Goal: Task Accomplishment & Management: Use online tool/utility

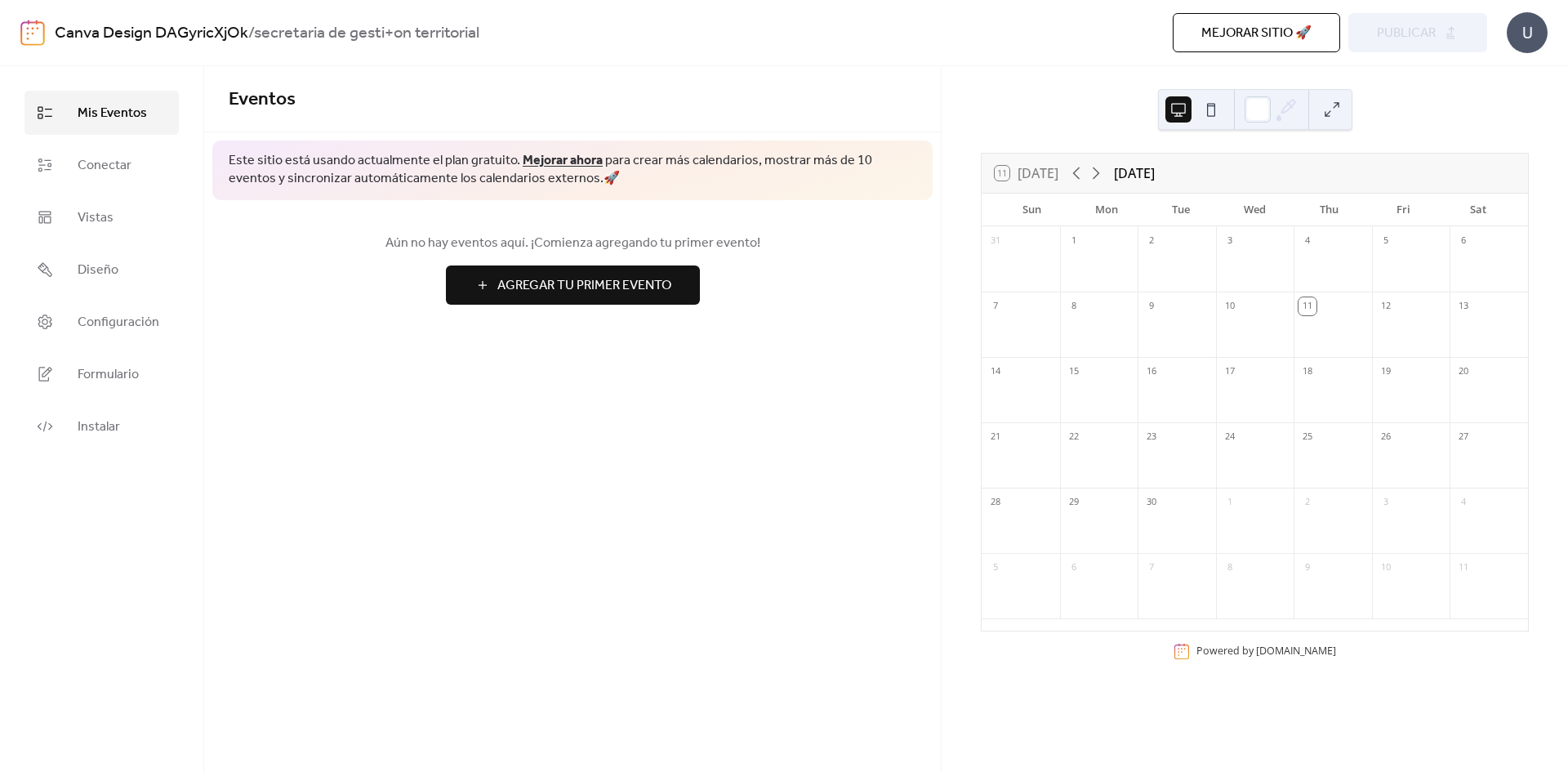
click at [525, 280] on span "Agregar Tu Primer Evento" at bounding box center [584, 285] width 174 height 20
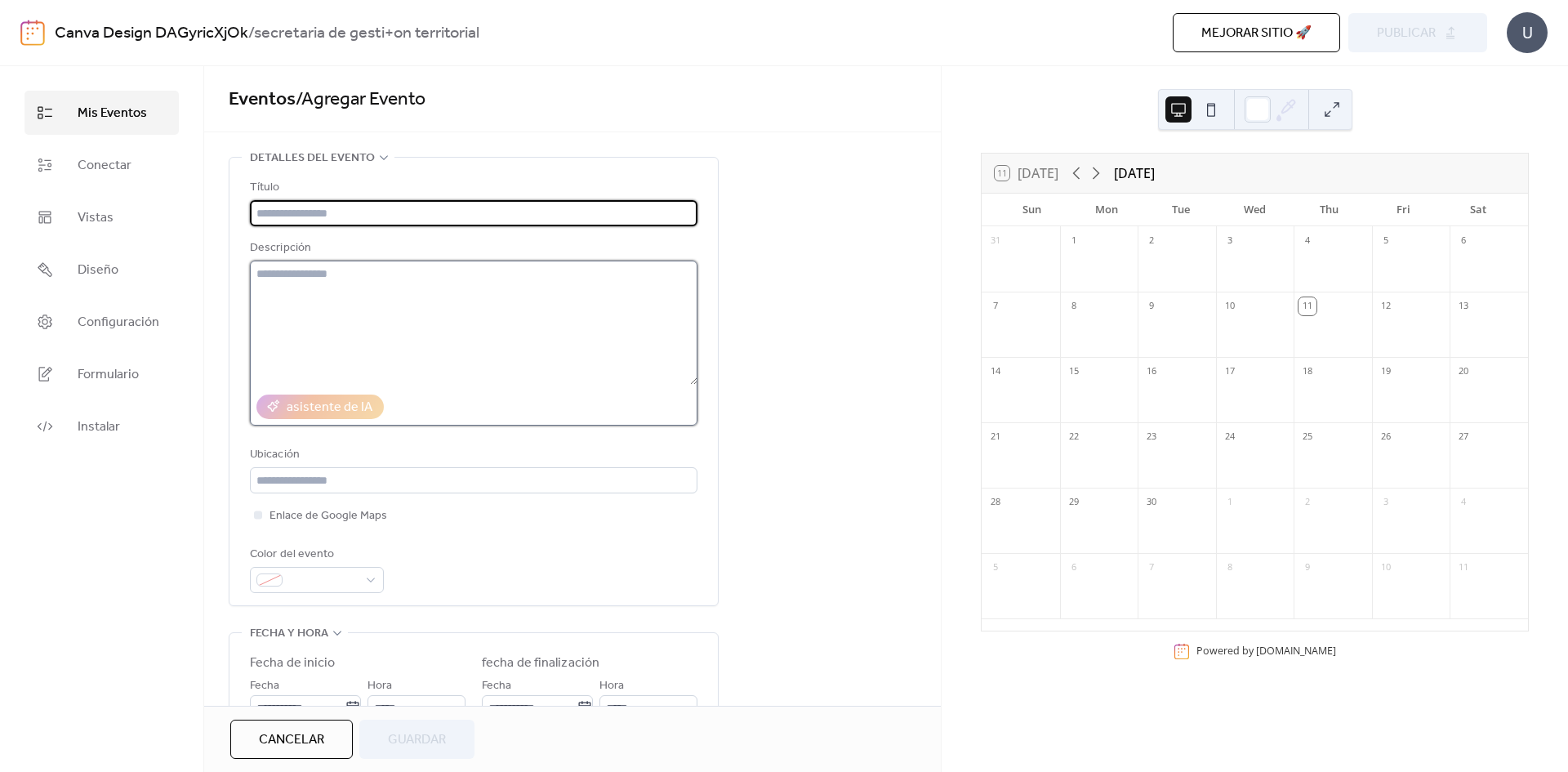
click at [660, 360] on textarea at bounding box center [474, 322] width 448 height 124
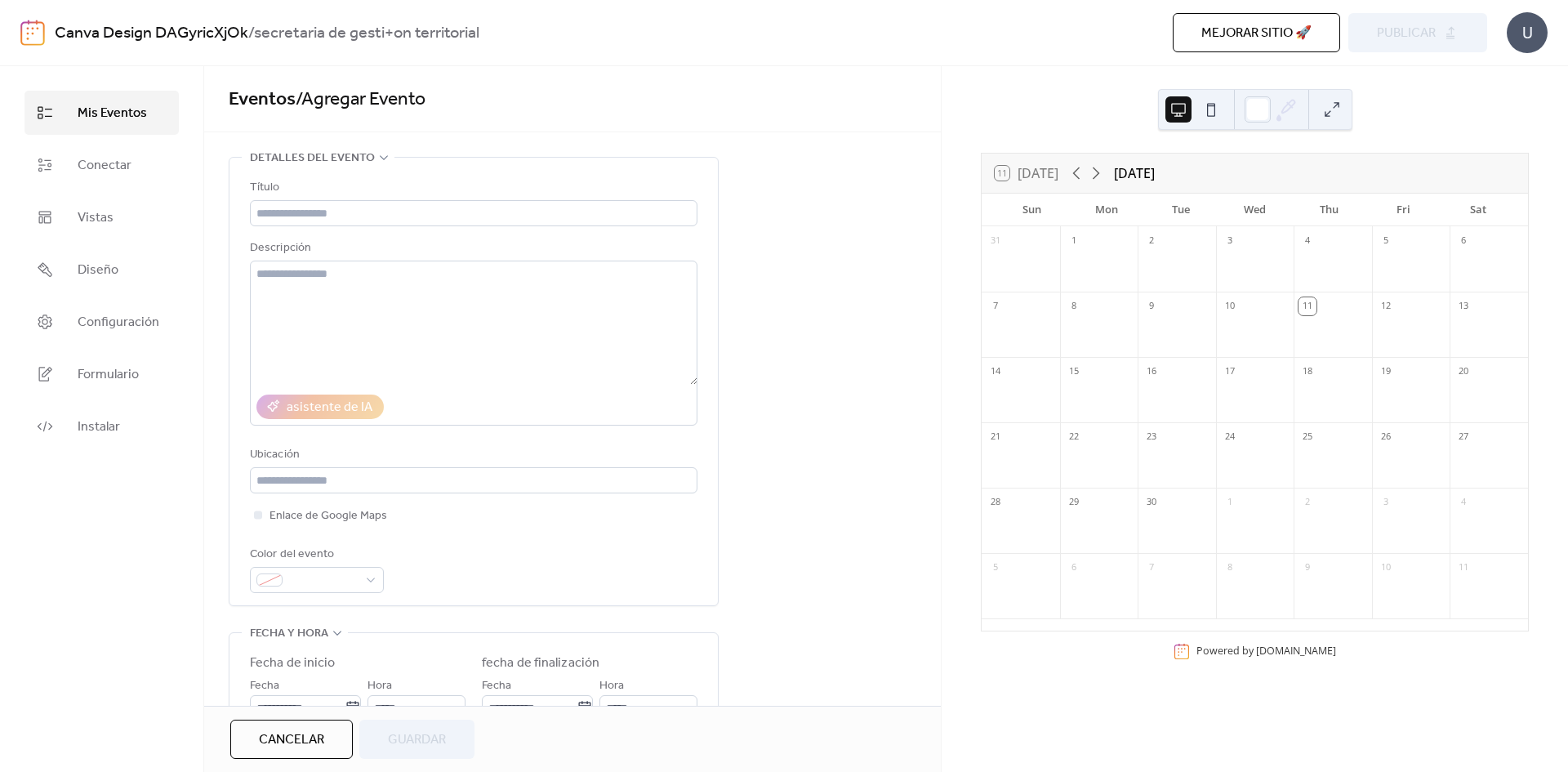
drag, startPoint x: 702, startPoint y: 426, endPoint x: 777, endPoint y: 455, distance: 80.4
click at [777, 455] on div "**********" at bounding box center [573, 683] width 736 height 1053
click at [1253, 117] on div at bounding box center [1257, 109] width 26 height 26
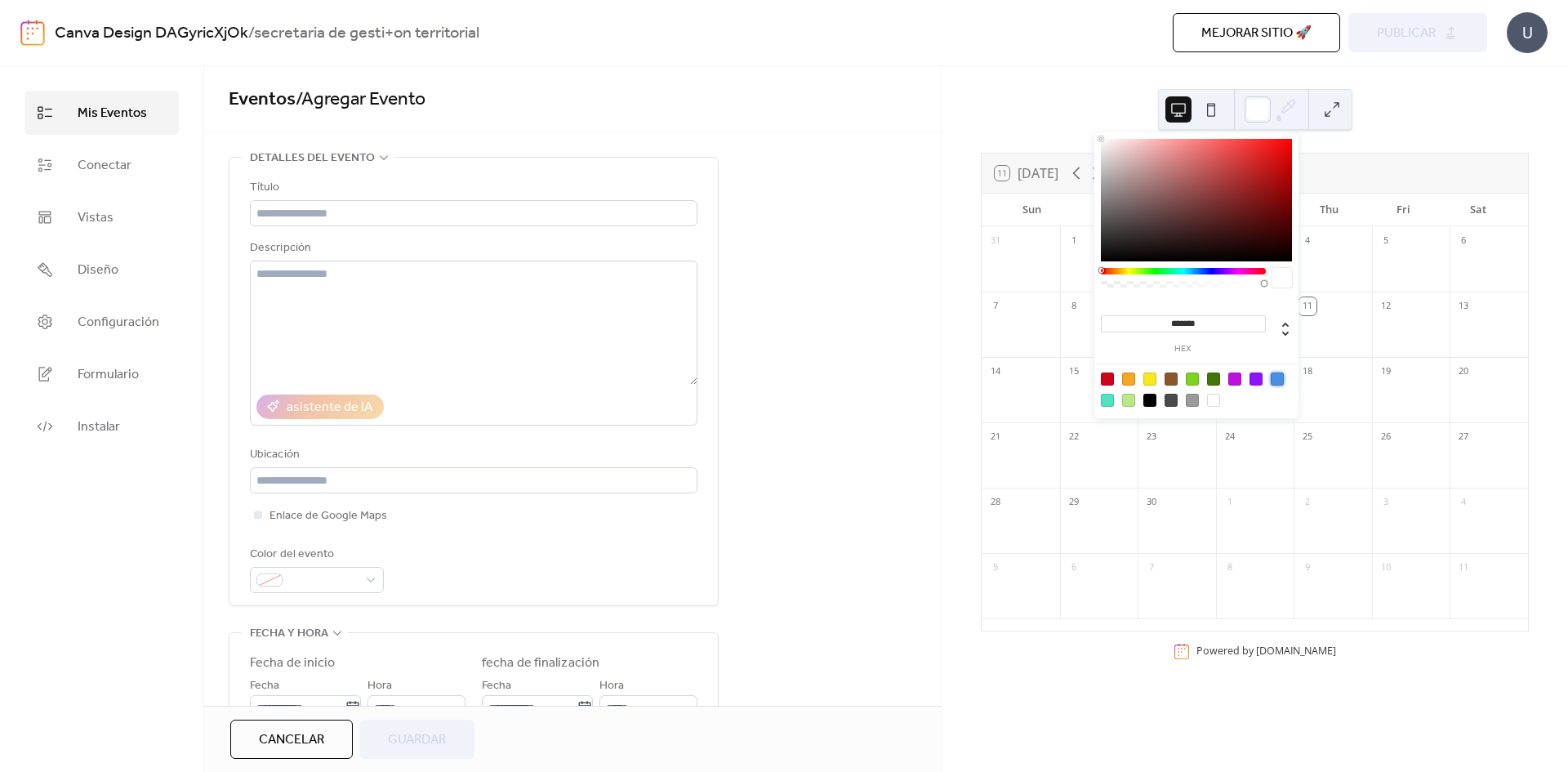
click at [1278, 378] on div at bounding box center [1277, 378] width 13 height 13
type input "*******"
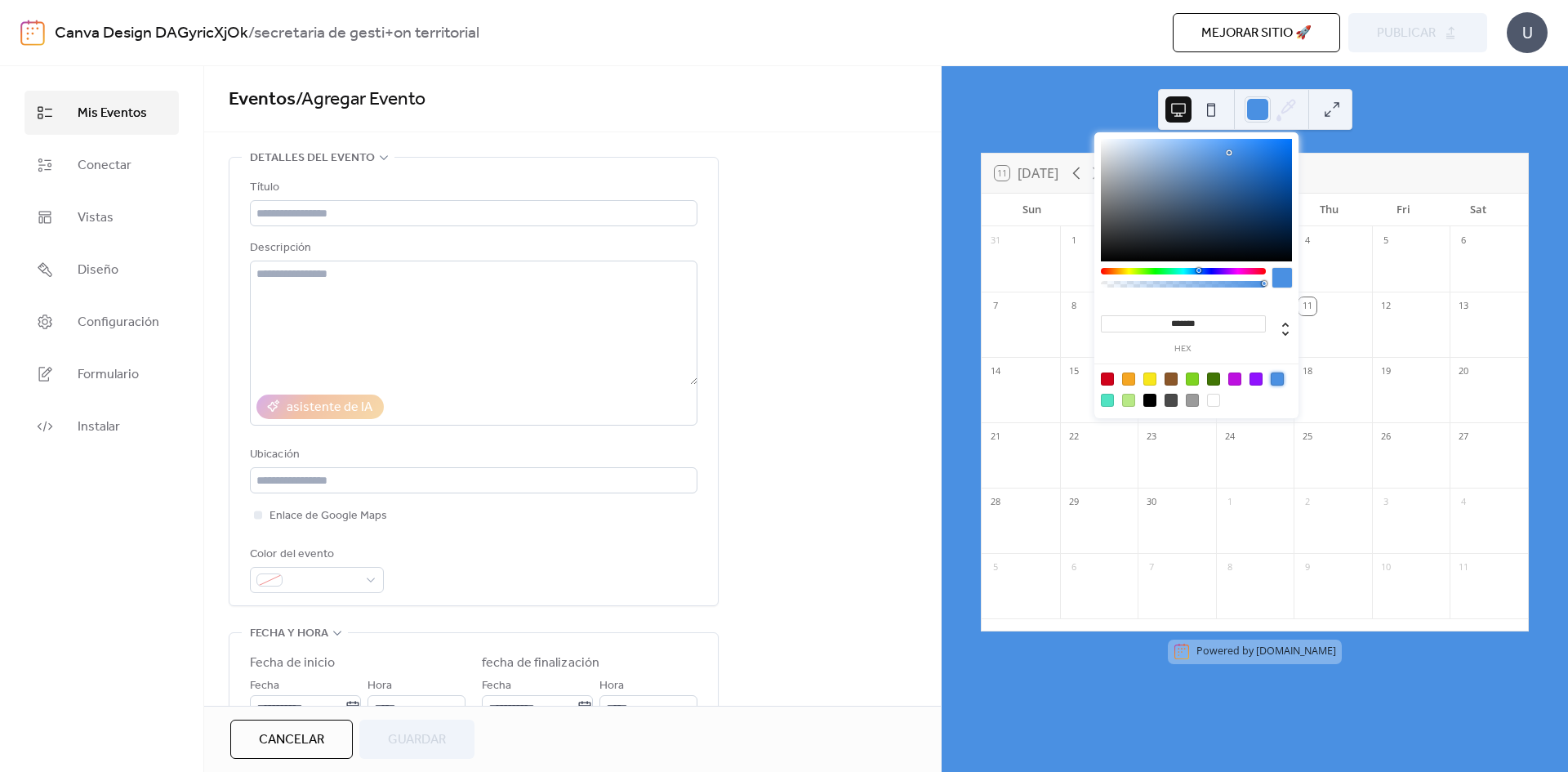
click at [1368, 112] on div "11 [DATE] [DATE] Sun Mon Tue Wed Thu Fri Sat 31 1 2 3 4 5 6 7 8 9 10 11 12 13 1…" at bounding box center [1255, 419] width 626 height 706
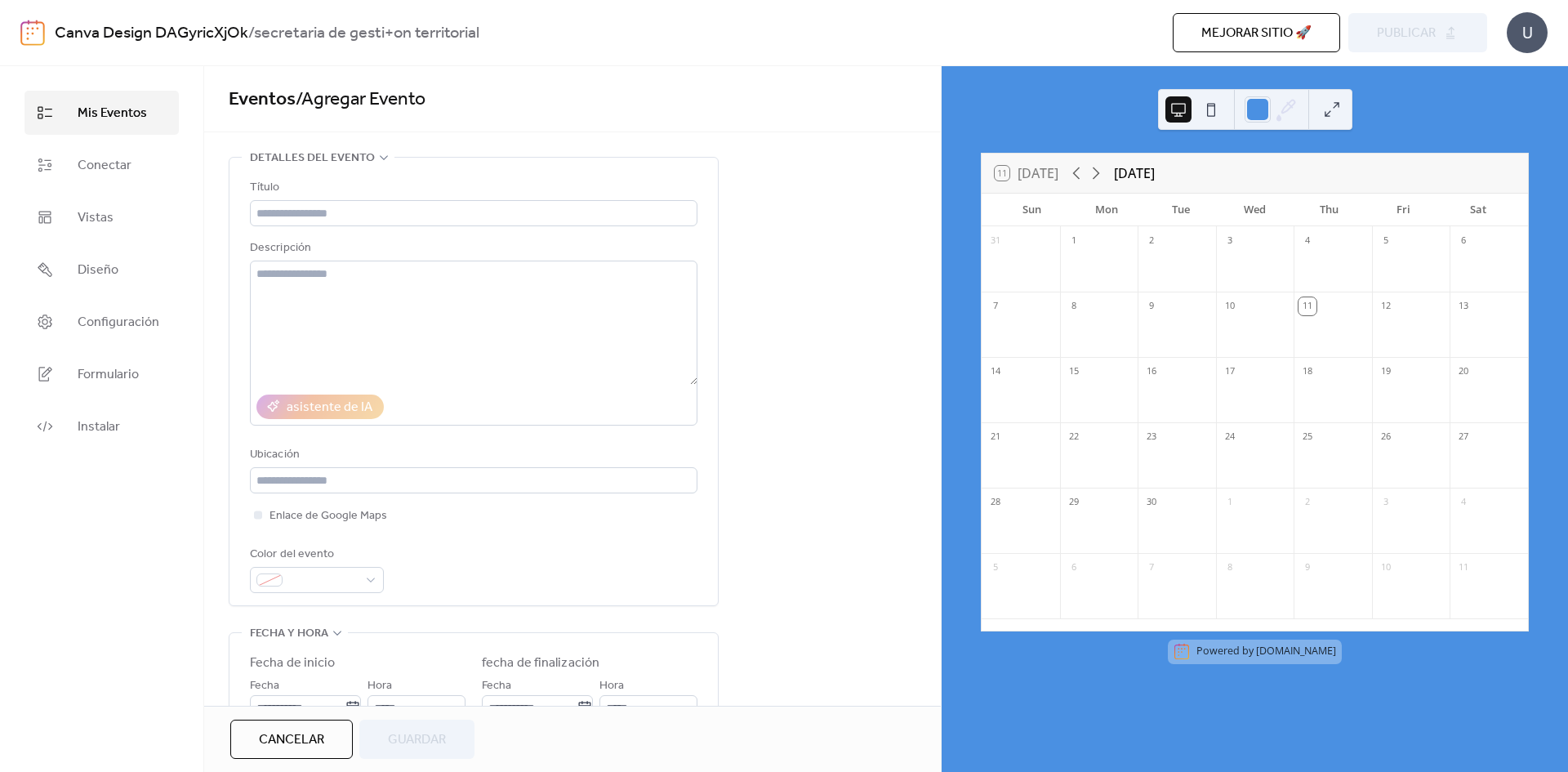
click at [1213, 104] on button at bounding box center [1211, 109] width 26 height 26
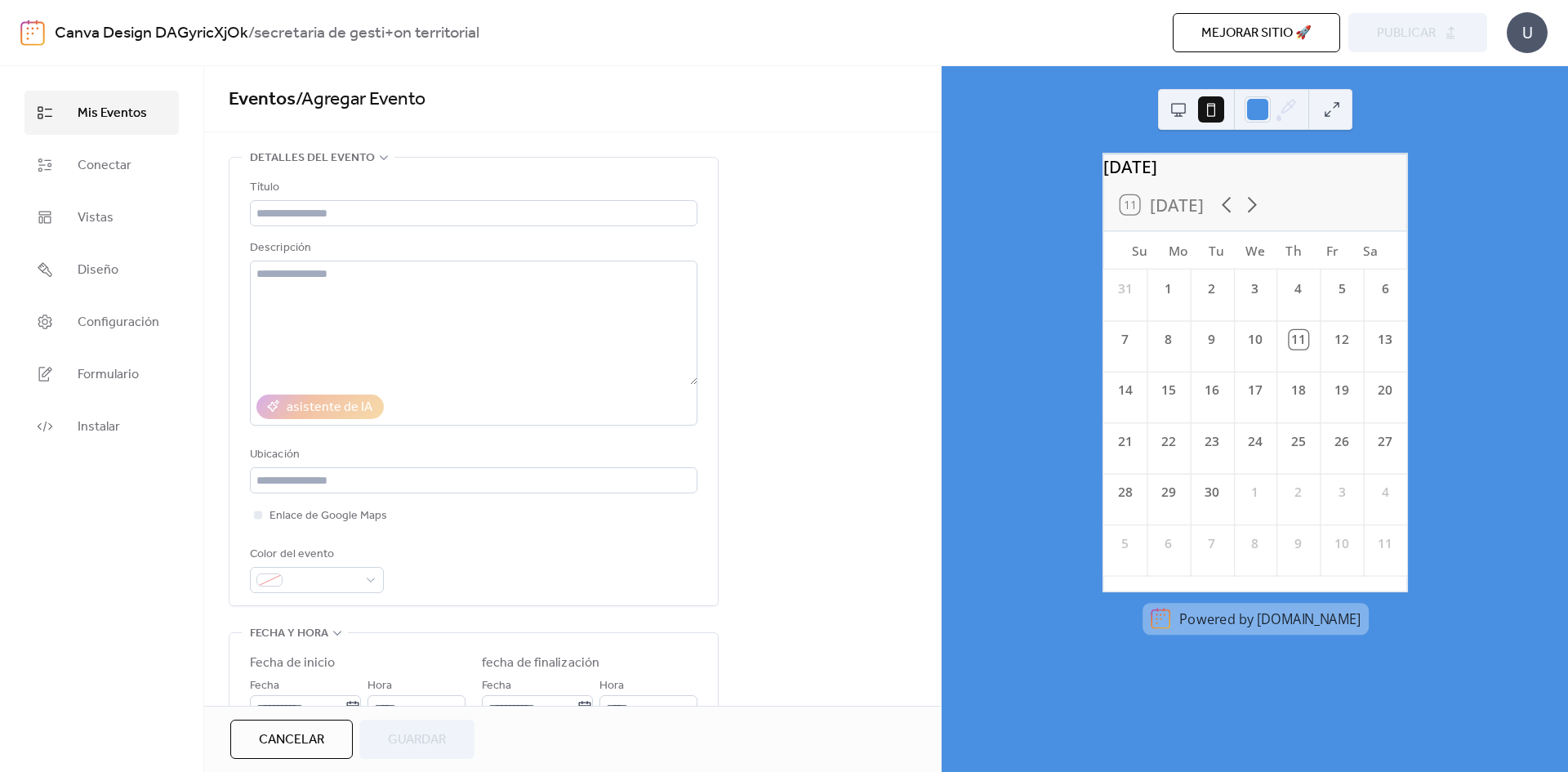
click at [1188, 108] on button at bounding box center [1179, 109] width 26 height 26
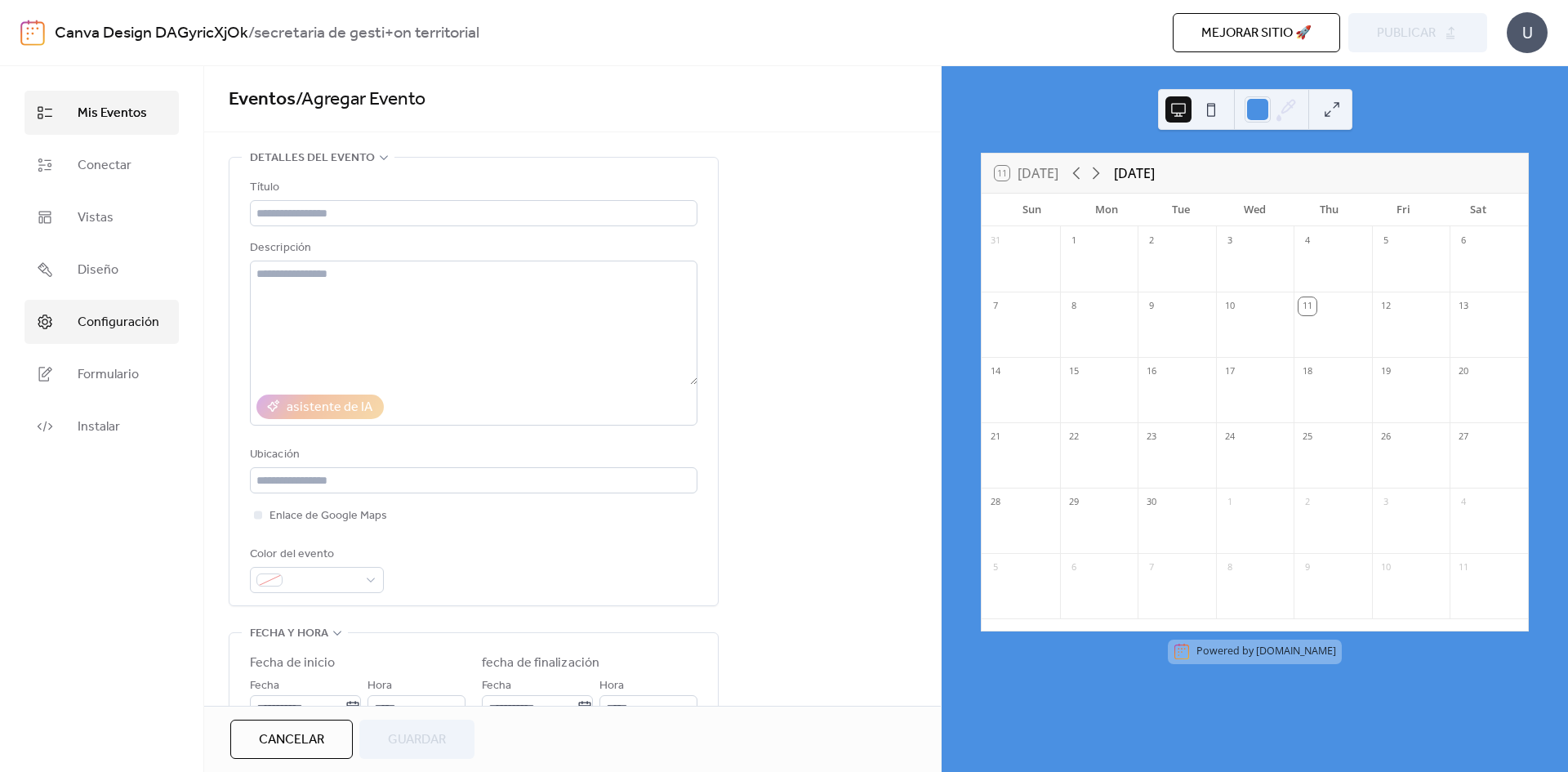
click at [115, 331] on span "Configuración" at bounding box center [118, 322] width 81 height 20
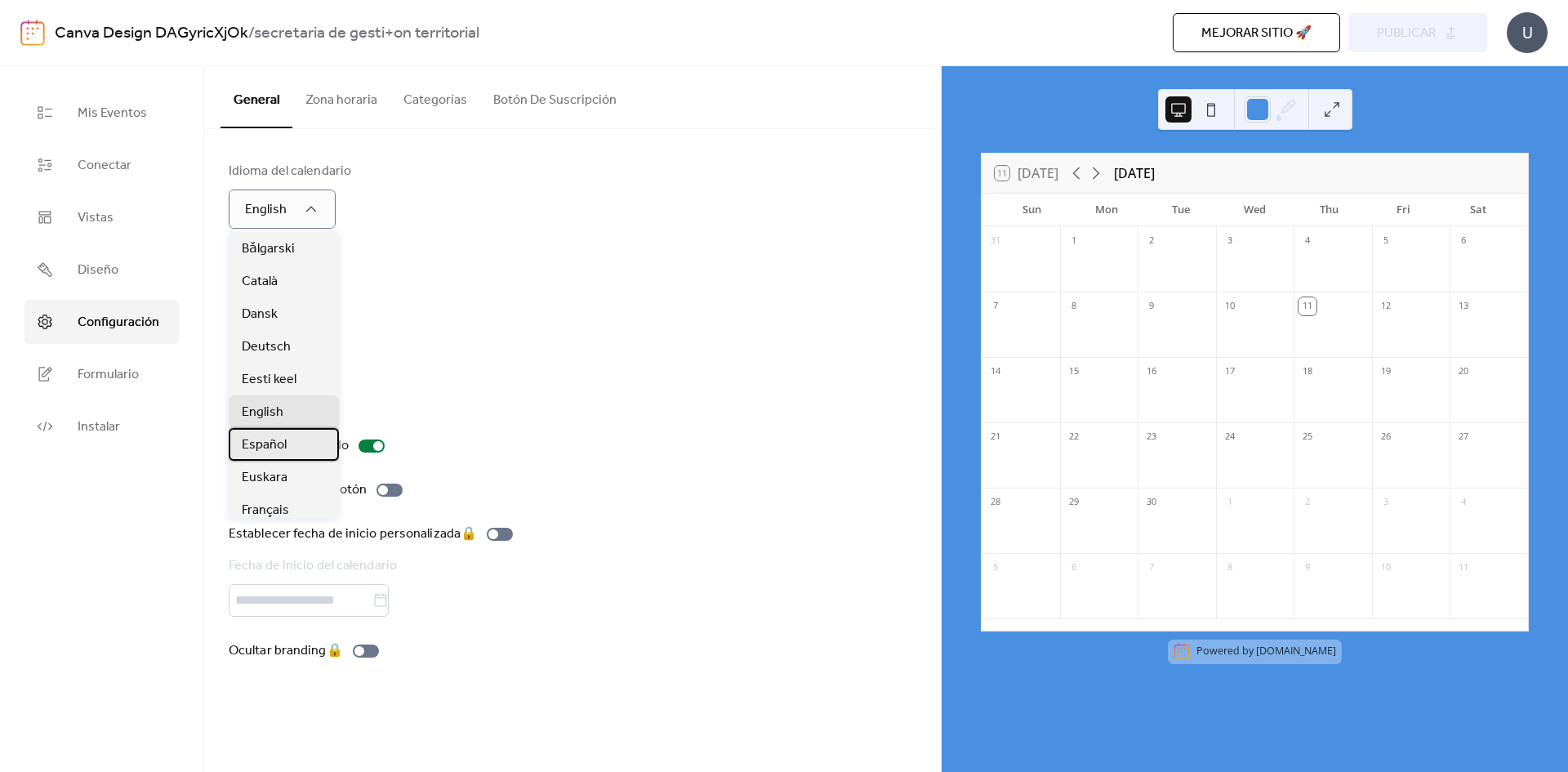
click at [301, 447] on div "Español" at bounding box center [284, 444] width 110 height 33
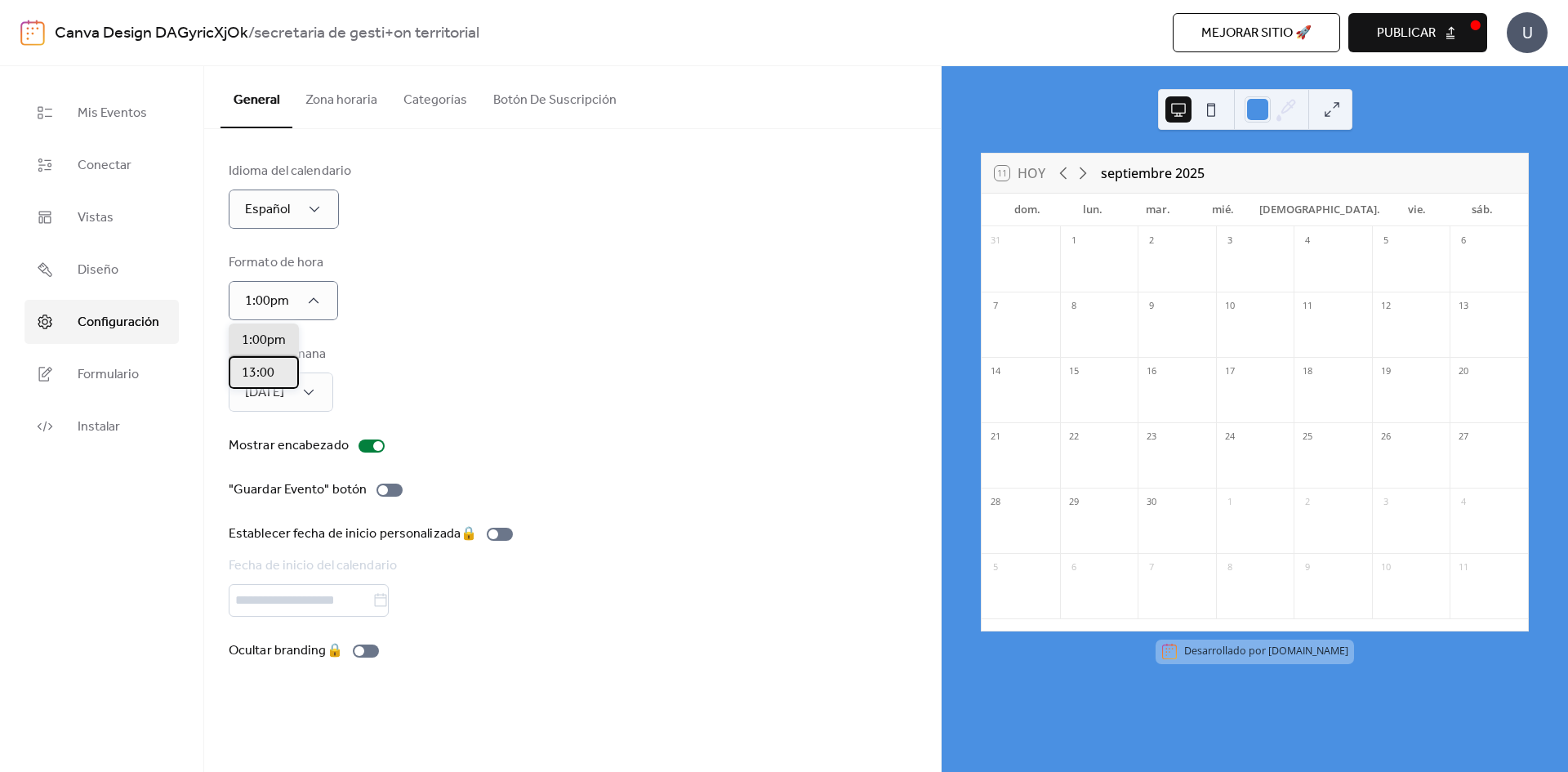
click at [270, 372] on span "13:00" at bounding box center [258, 372] width 33 height 20
click at [294, 465] on div "[DATE]" at bounding box center [261, 464] width 65 height 33
click at [390, 487] on div at bounding box center [389, 489] width 26 height 13
click at [120, 383] on span "Formulario" at bounding box center [108, 374] width 61 height 20
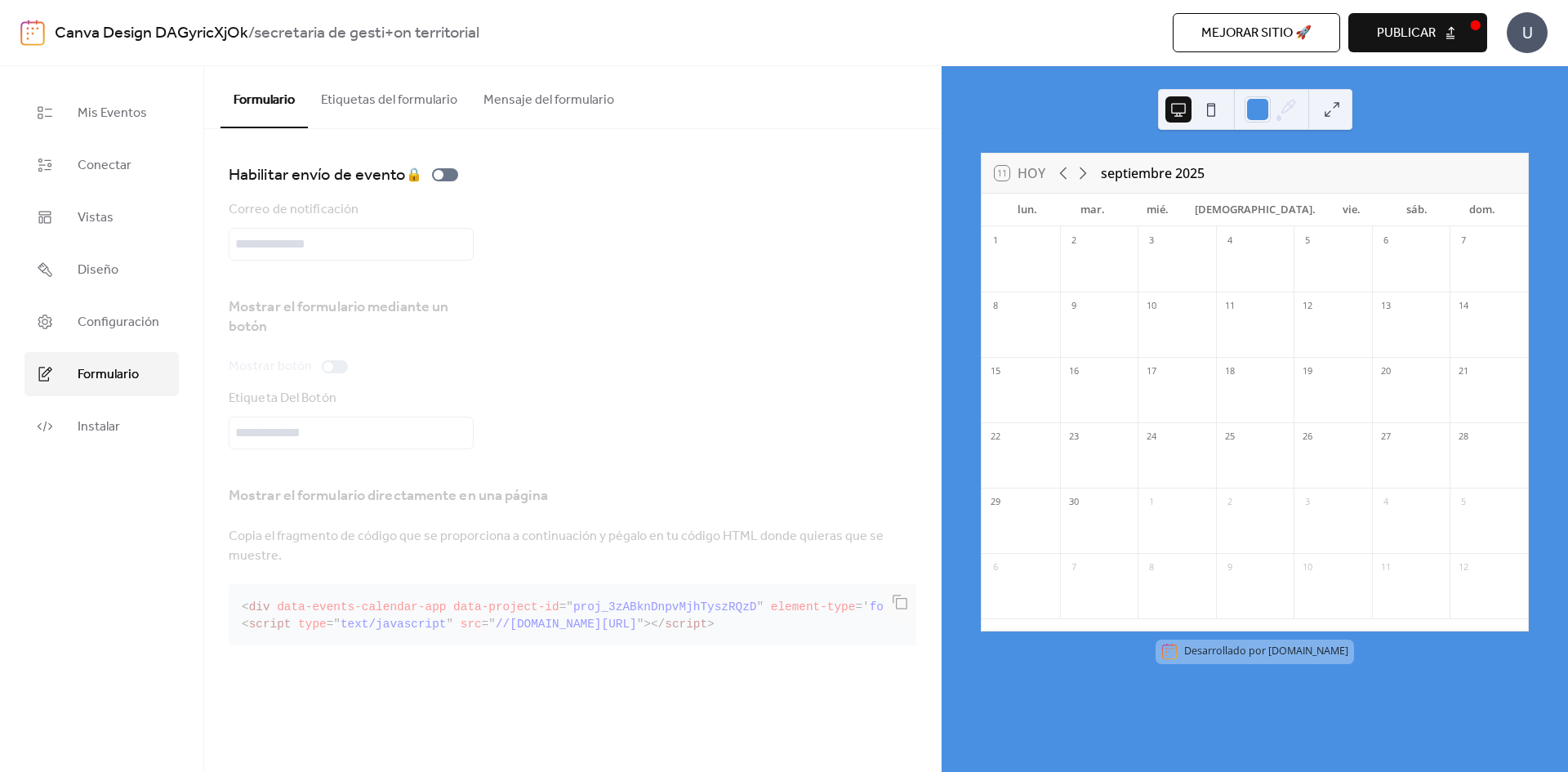
click at [420, 100] on button "Etiquetas del formulario" at bounding box center [389, 96] width 163 height 60
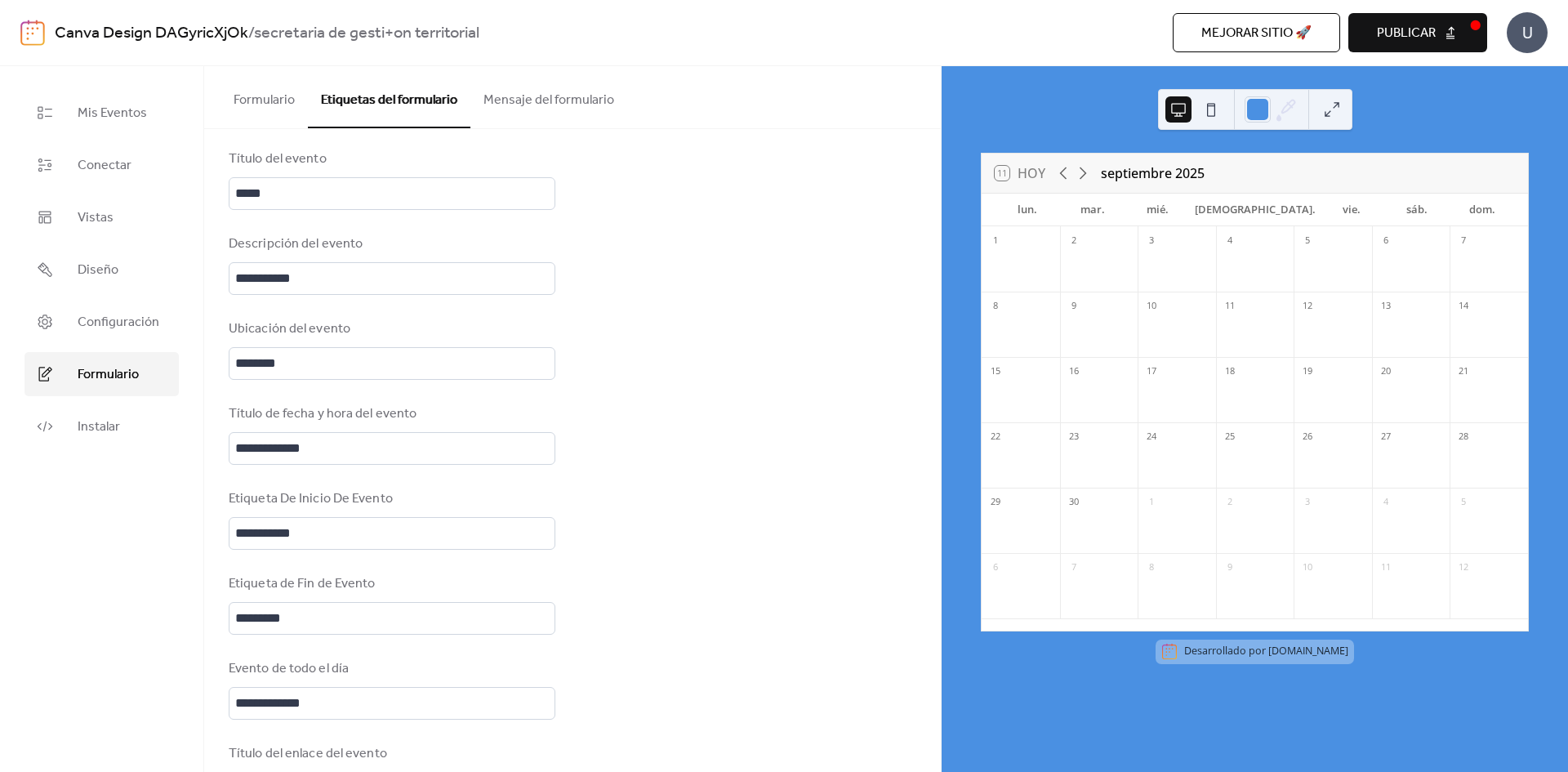
scroll to position [653, 0]
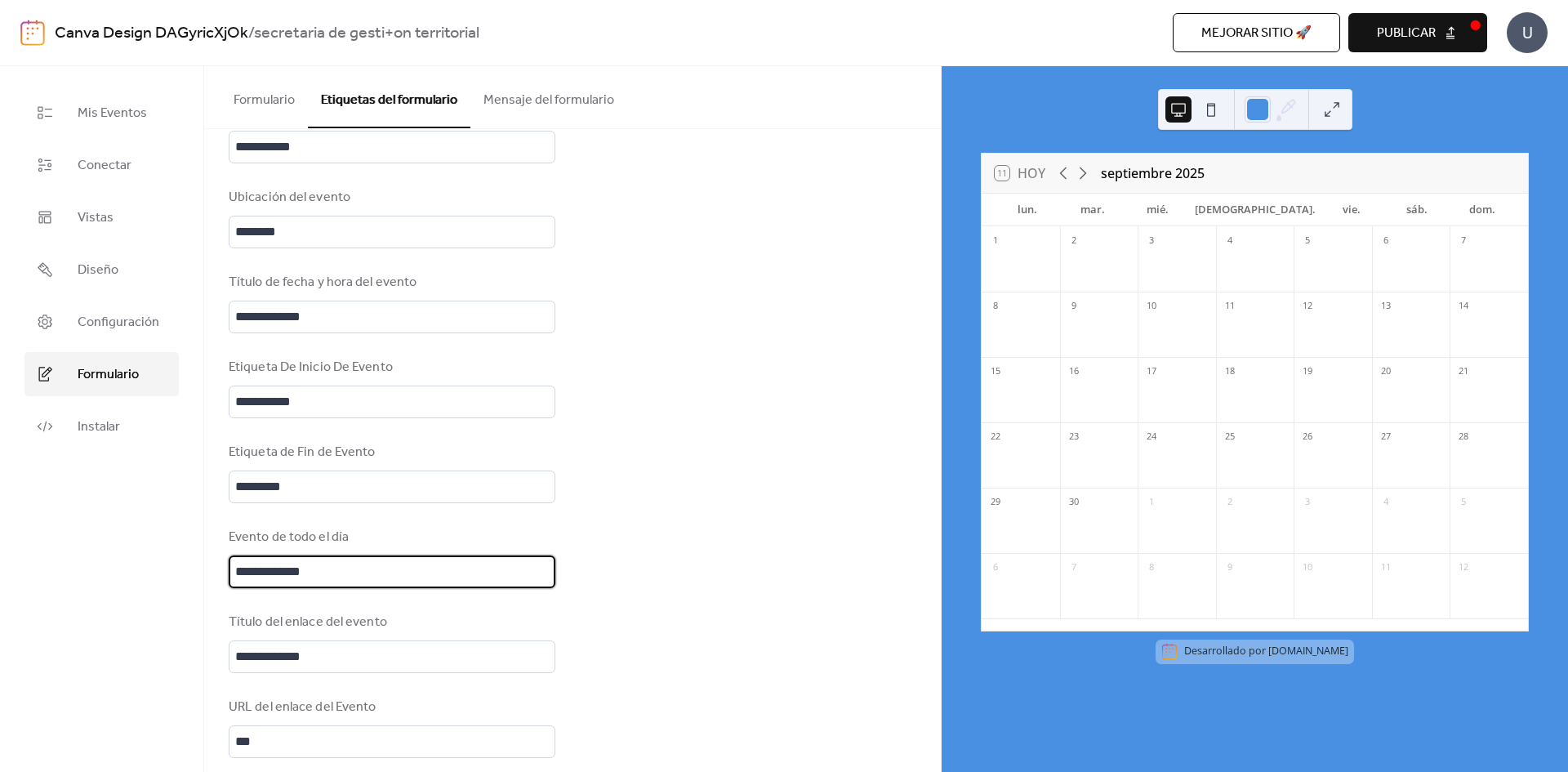
click at [453, 562] on input "**********" at bounding box center [392, 572] width 327 height 33
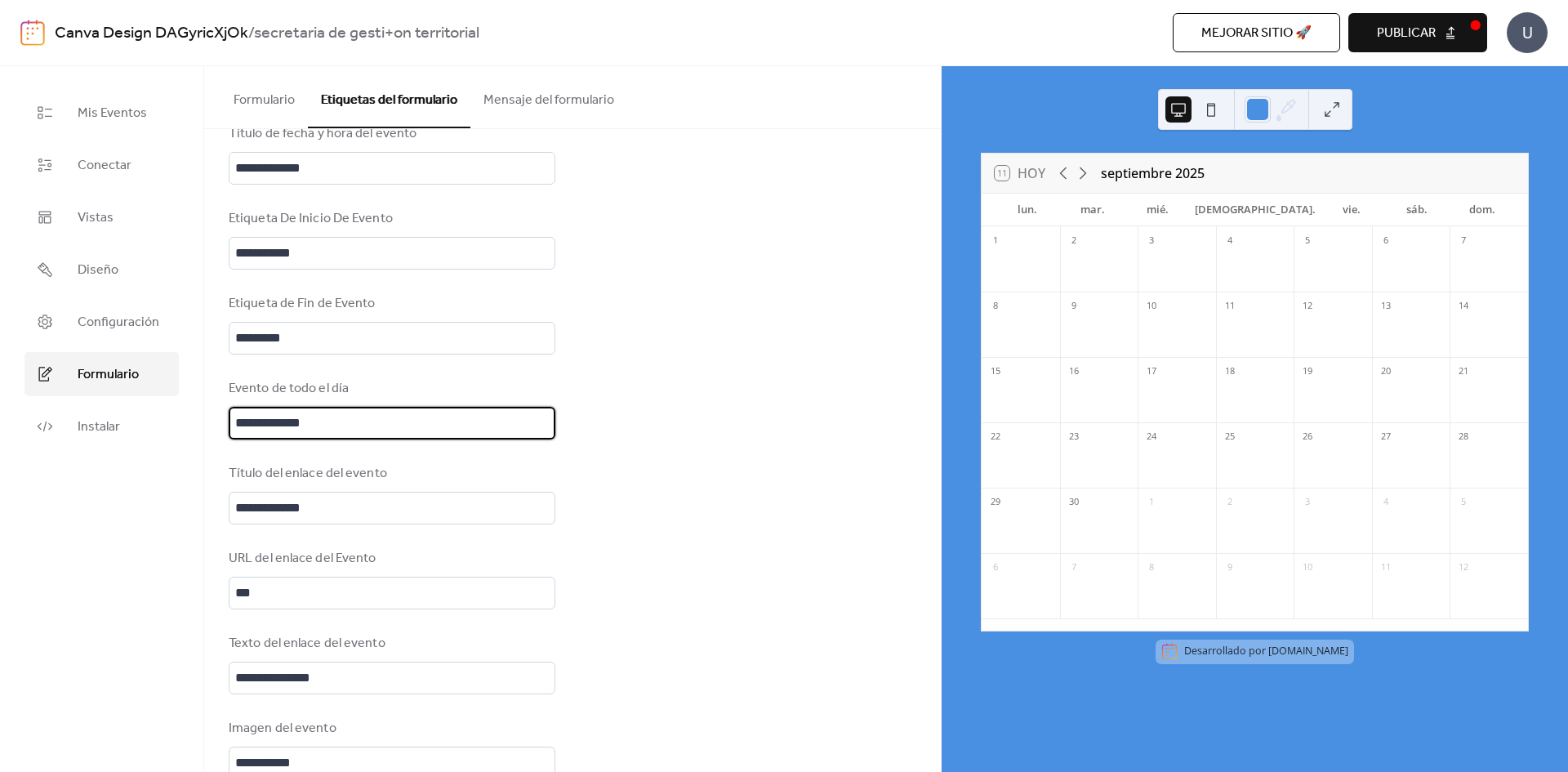
scroll to position [842, 0]
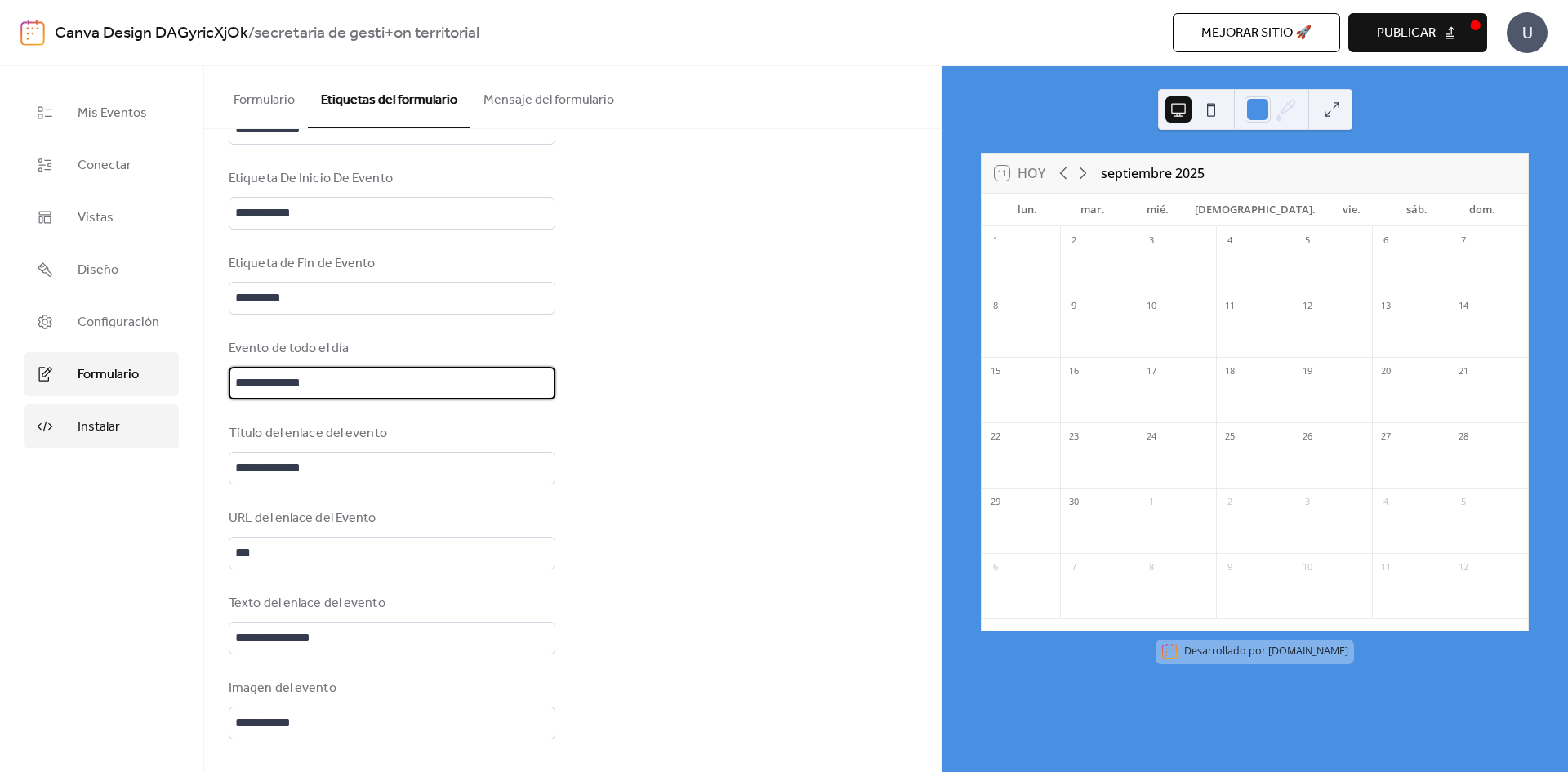
click at [116, 428] on span "Instalar" at bounding box center [98, 427] width 42 height 20
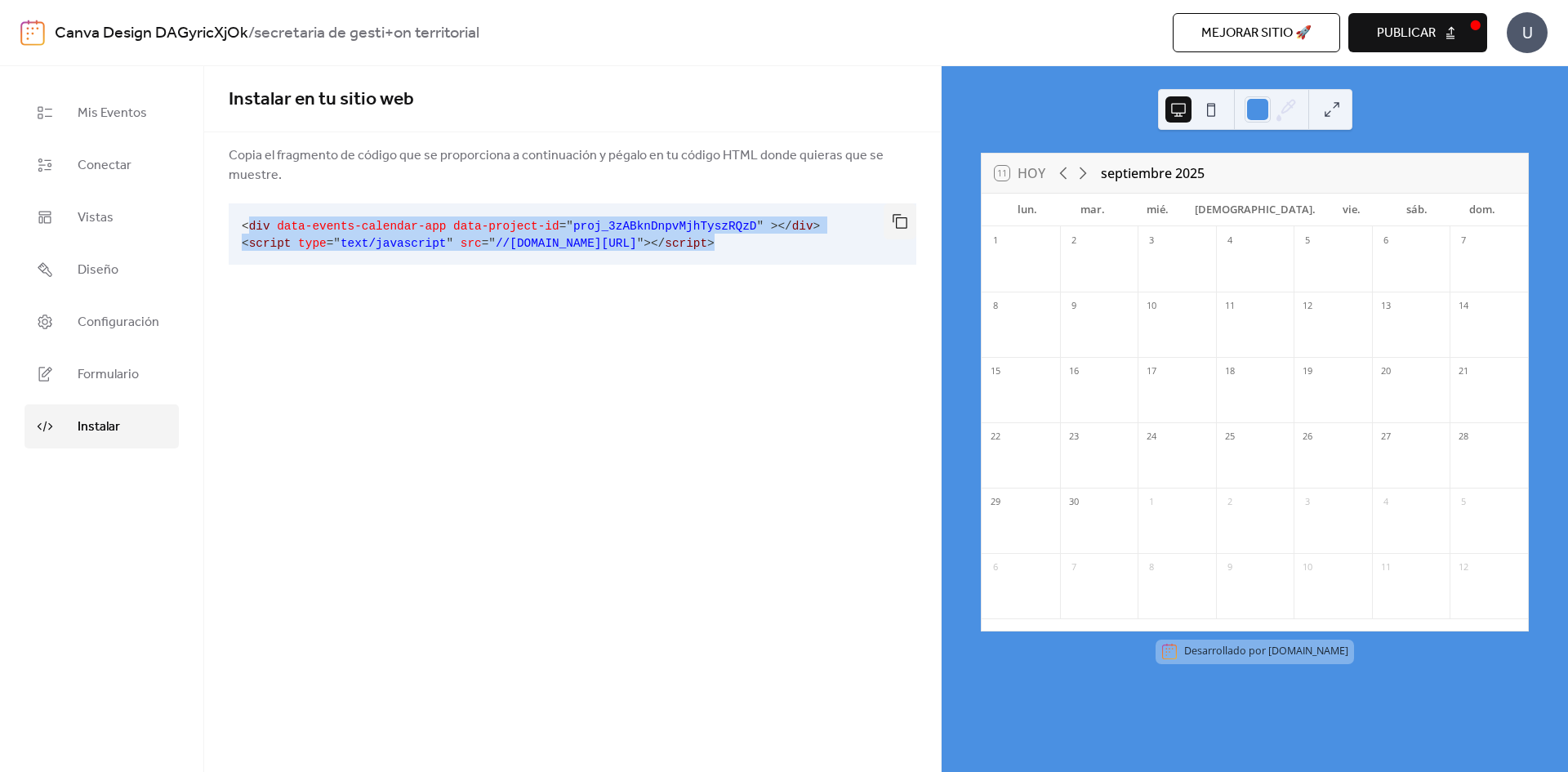
drag, startPoint x: 347, startPoint y: 230, endPoint x: 475, endPoint y: 251, distance: 129.7
click at [787, 249] on pre "< div data-events-calendar-app data-project-id = " proj_3zABknDnpvMjhTyszRQzD "…" at bounding box center [560, 234] width 662 height 61
click at [251, 216] on pre "< div data-events-calendar-app data-project-id = " proj_3zABknDnpvMjhTyszRQzD "…" at bounding box center [560, 234] width 662 height 61
drag, startPoint x: 244, startPoint y: 227, endPoint x: 776, endPoint y: 255, distance: 532.7
click at [776, 255] on pre "< div data-events-calendar-app data-project-id = " proj_3zABknDnpvMjhTyszRQzD "…" at bounding box center [560, 234] width 662 height 61
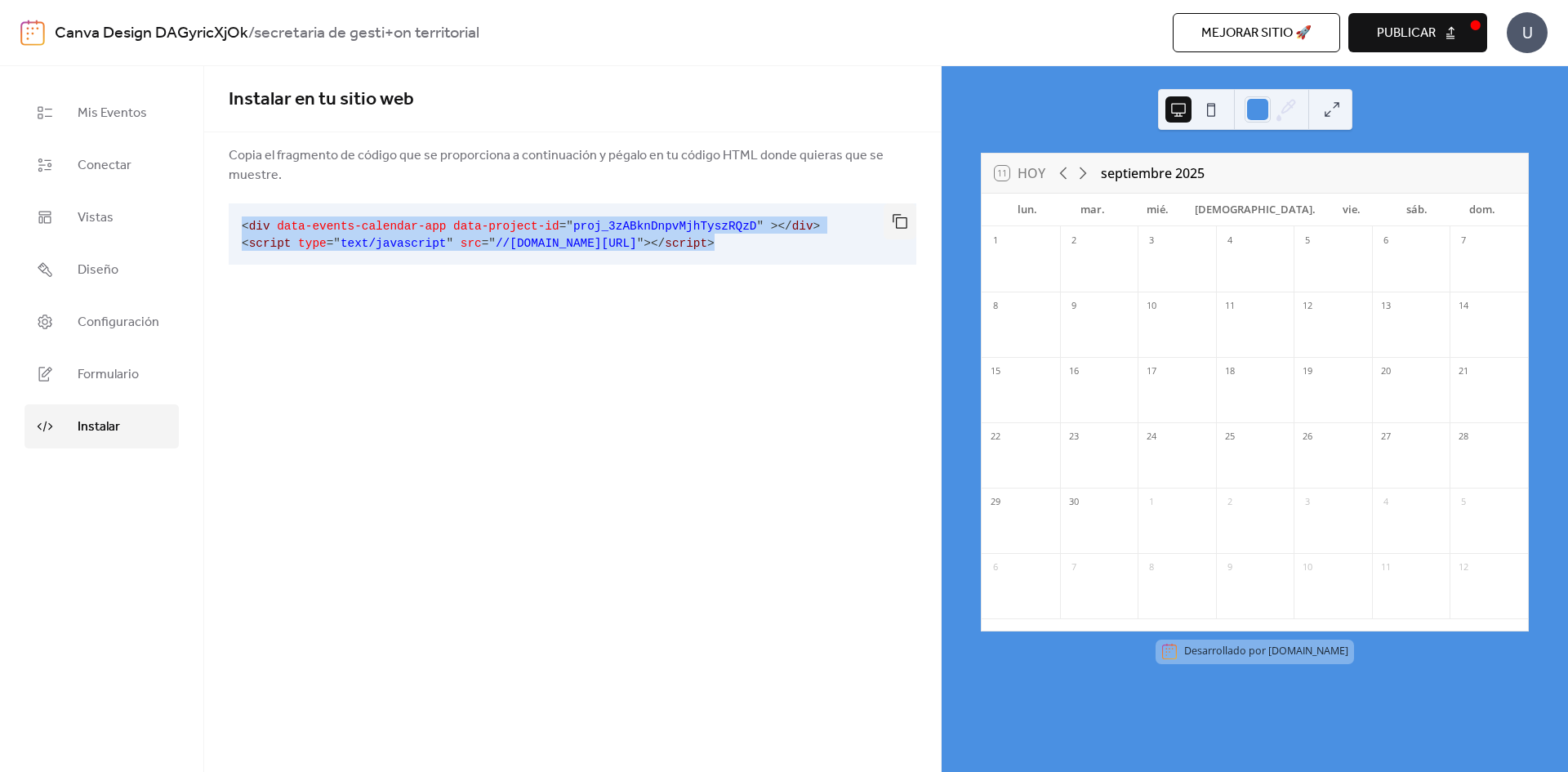
copy code "< div data-events-calendar-app data-project-id = " proj_3zABknDnpvMjhTyszRQzD "…"
click at [764, 299] on div "Instalar en tu sitio web Copia el fragmento de código que se proporciona a cont…" at bounding box center [573, 185] width 736 height 238
